Goal: Task Accomplishment & Management: Manage account settings

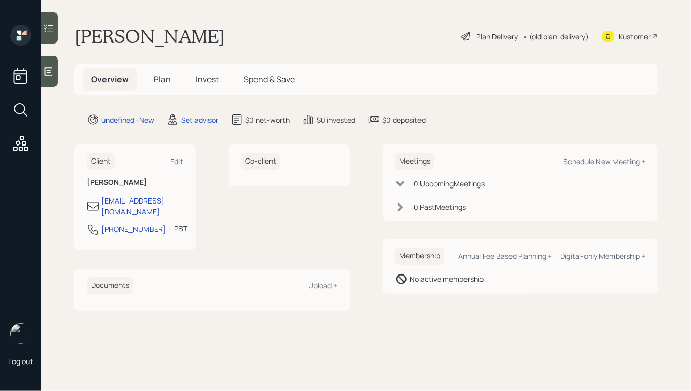
click at [46, 72] on icon at bounding box center [48, 71] width 10 height 10
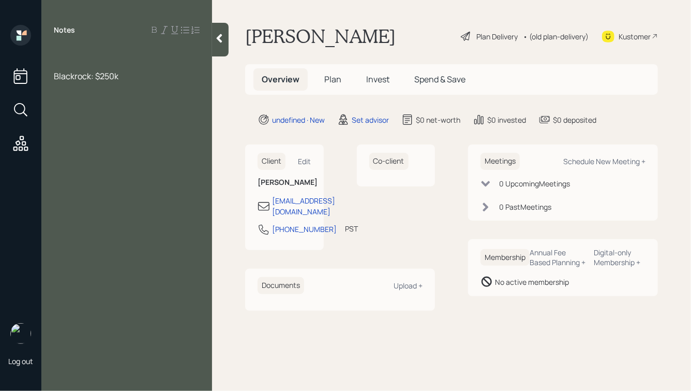
click at [64, 53] on div at bounding box center [127, 53] width 146 height 11
click at [143, 99] on div "Blackrock: $250k" at bounding box center [127, 98] width 146 height 11
click at [91, 99] on span "Blackrock: $250k, taking" at bounding box center [100, 98] width 92 height 11
click at [167, 94] on div "Blackrock IRA: $250k, taking" at bounding box center [127, 98] width 146 height 11
click at [91, 80] on div at bounding box center [127, 75] width 146 height 11
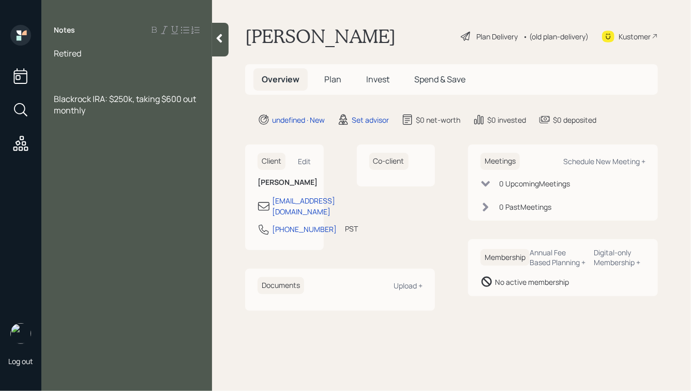
click at [124, 113] on div "Blackrock IRA: $250k, taking $600 out monthly" at bounding box center [127, 104] width 146 height 23
click at [71, 77] on div at bounding box center [127, 75] width 146 height 11
click at [129, 140] on div "Notes Retired Blackrock IRA: $250k, taking $600 out monthly - says he's not pay…" at bounding box center [126, 201] width 171 height 353
